Goal: Communication & Community: Answer question/provide support

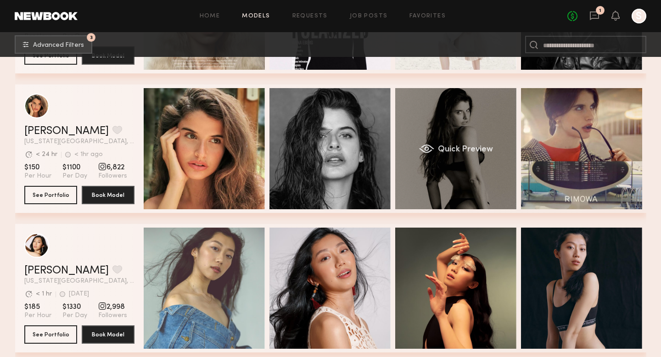
scroll to position [0, 3]
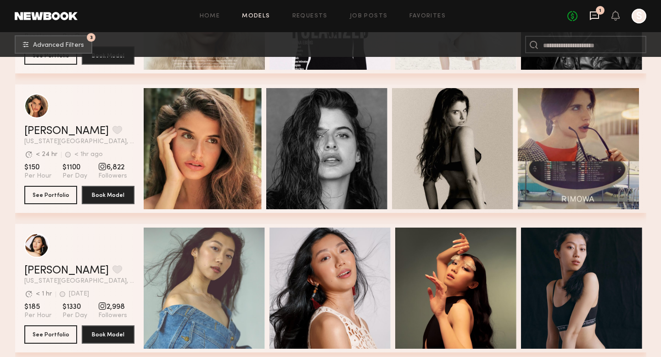
click at [596, 19] on icon at bounding box center [594, 16] width 10 height 10
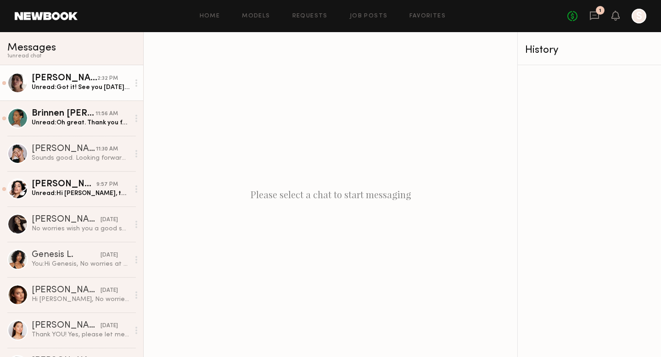
click at [63, 77] on div "[PERSON_NAME]" at bounding box center [65, 78] width 66 height 9
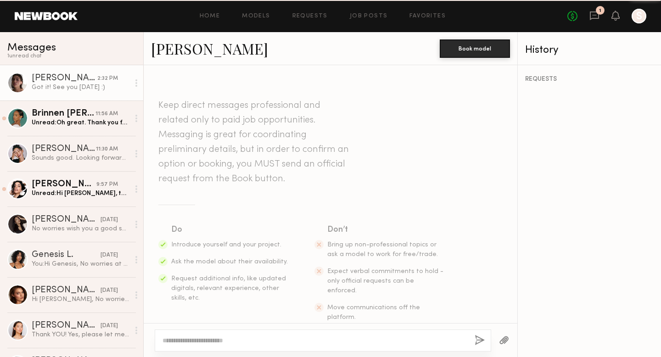
scroll to position [1212, 0]
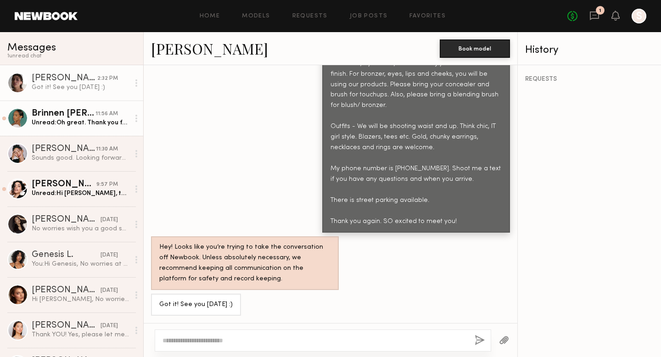
click at [55, 120] on div "Unread: Oh great. Thank you for getting back to me with the additional informat…" at bounding box center [81, 122] width 98 height 9
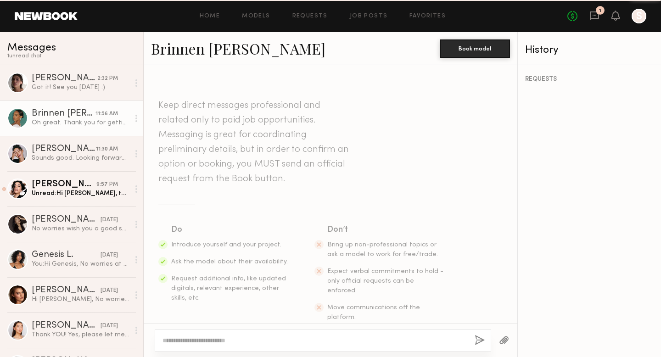
scroll to position [793, 0]
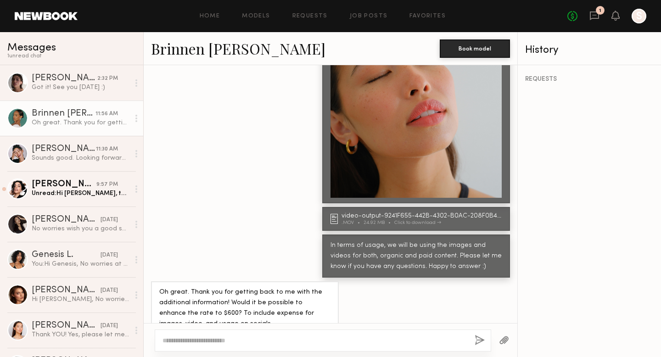
click at [181, 51] on link "Brinnen [PERSON_NAME]" at bounding box center [238, 49] width 174 height 20
click at [136, 114] on div at bounding box center [136, 118] width 14 height 18
click at [122, 132] on div "Mark unread" at bounding box center [109, 136] width 67 height 21
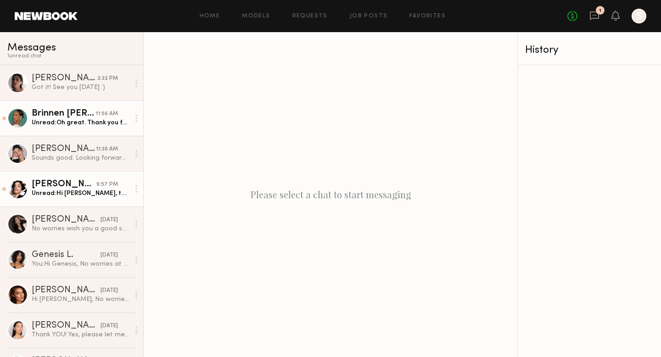
click at [84, 188] on div "[PERSON_NAME]" at bounding box center [64, 184] width 65 height 9
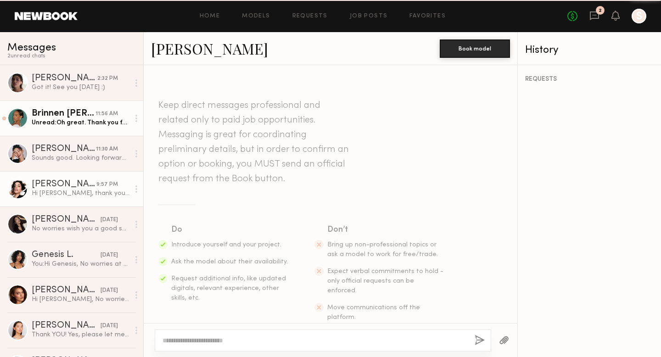
scroll to position [285, 0]
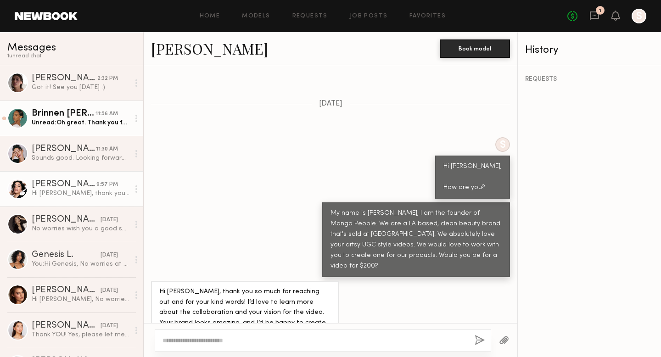
click at [137, 187] on div at bounding box center [136, 189] width 14 height 18
click at [118, 204] on div "Mark unread" at bounding box center [109, 207] width 67 height 21
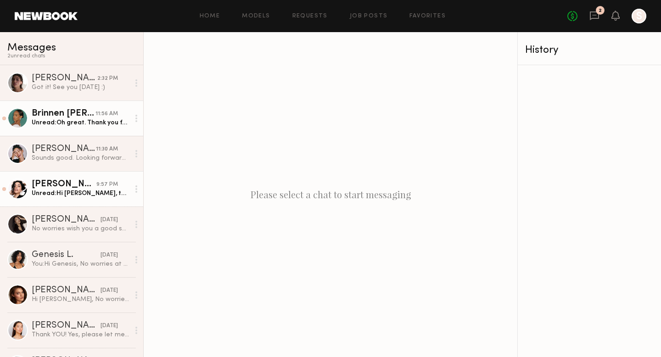
click at [599, 22] on div "No fees up to $5,000 2 S" at bounding box center [606, 16] width 79 height 15
click at [593, 18] on icon at bounding box center [594, 15] width 9 height 9
click at [613, 14] on icon at bounding box center [615, 15] width 7 height 6
